Goal: Check status: Check status

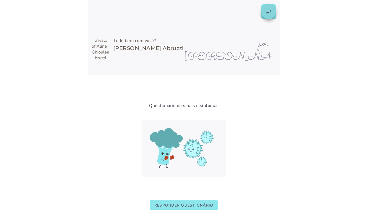
click at [234, 42] on span "por: [PERSON_NAME] Abruzzi" at bounding box center [223, 50] width 96 height 28
click at [0, 0] on slot "swap_horiz" at bounding box center [0, 0] width 0 height 0
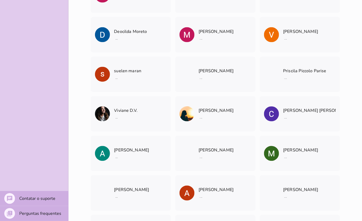
scroll to position [2250, 0]
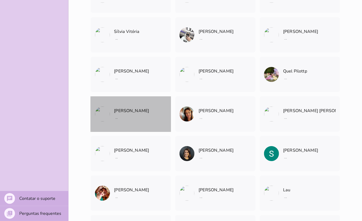
click at [147, 115] on span "..." at bounding box center [131, 117] width 35 height 7
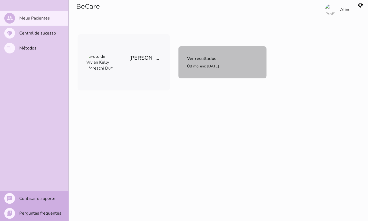
click at [206, 66] on span "Último em: [DATE]" at bounding box center [203, 66] width 32 height 5
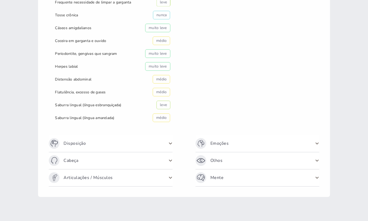
scroll to position [238, 0]
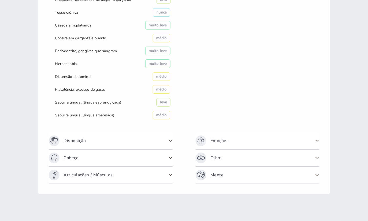
click at [315, 139] on span at bounding box center [317, 141] width 9 height 9
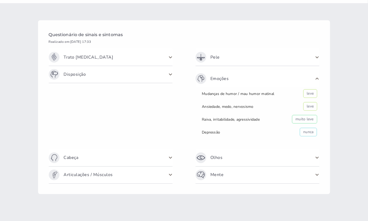
click at [313, 160] on span at bounding box center [317, 158] width 9 height 9
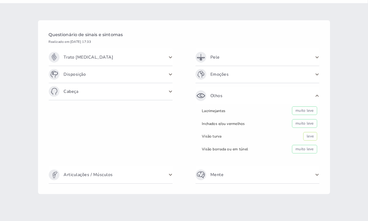
click at [313, 176] on span at bounding box center [317, 175] width 9 height 9
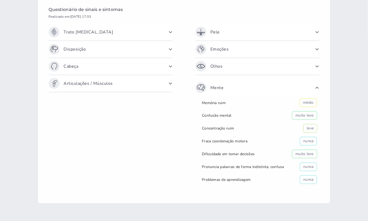
scroll to position [109, 0]
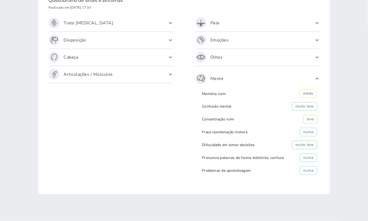
click at [166, 74] on span at bounding box center [170, 74] width 9 height 9
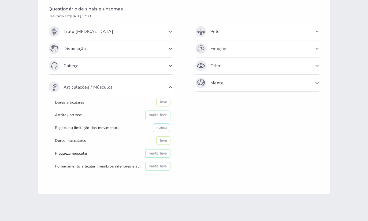
scroll to position [101, 0]
click at [166, 65] on span at bounding box center [170, 66] width 9 height 9
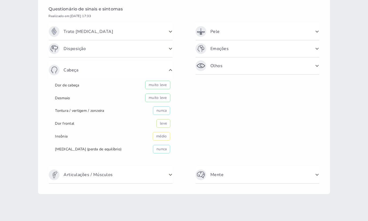
click at [169, 51] on span at bounding box center [170, 48] width 9 height 9
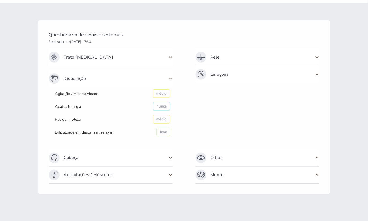
scroll to position [75, 0]
click at [167, 59] on span at bounding box center [170, 57] width 9 height 9
